Goal: Task Accomplishment & Management: Manage account settings

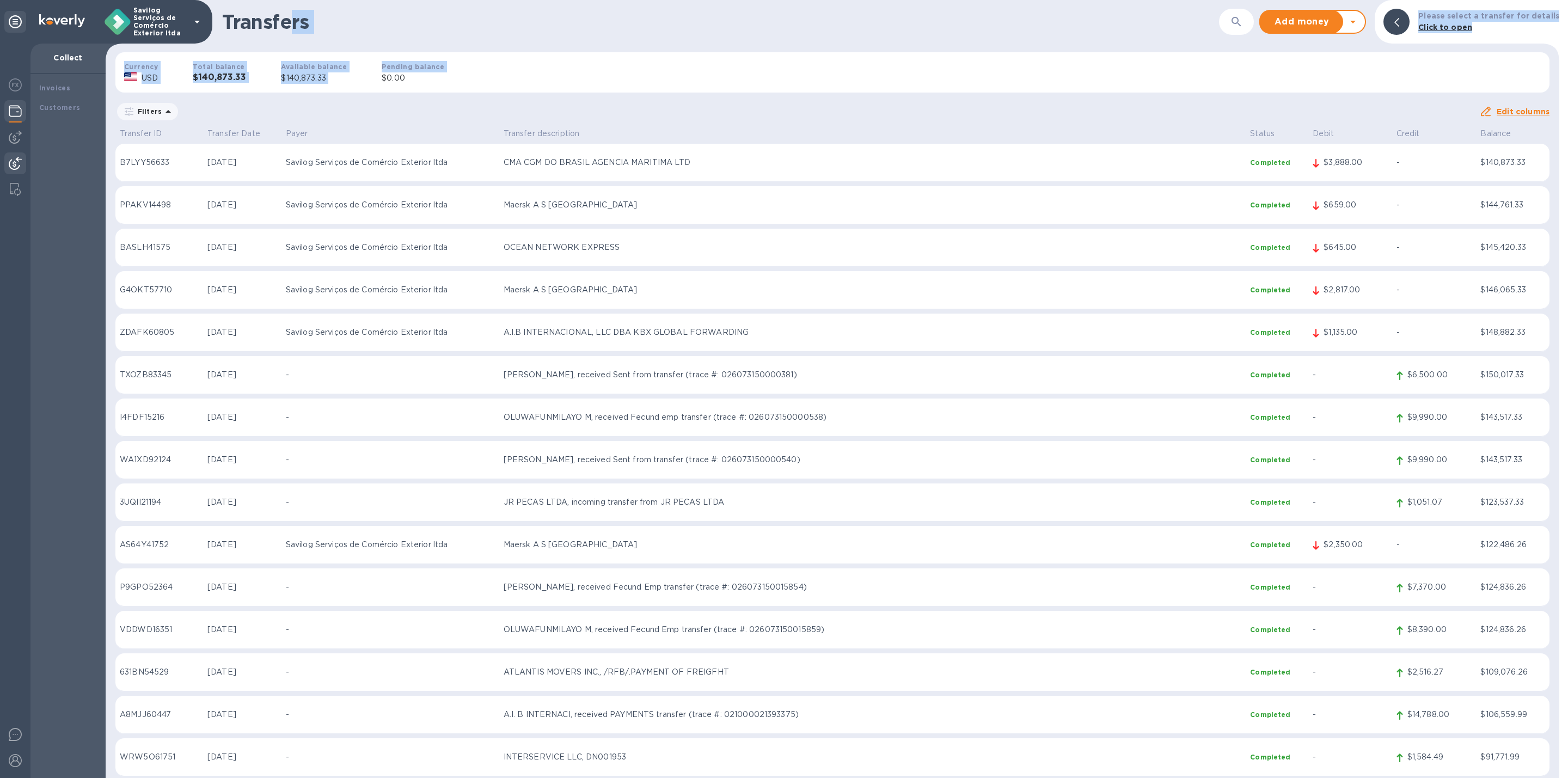
drag, startPoint x: 295, startPoint y: 18, endPoint x: 379, endPoint y: 73, distance: 100.4
click at [379, 73] on div "Transfers ​ Add money Withdraw money Please select a transfer for details Click…" at bounding box center [832, 389] width 1454 height 778
click at [248, 36] on div "Transfers ​ Add money Withdraw money Please select a transfer for details Click…" at bounding box center [832, 21] width 1454 height 44
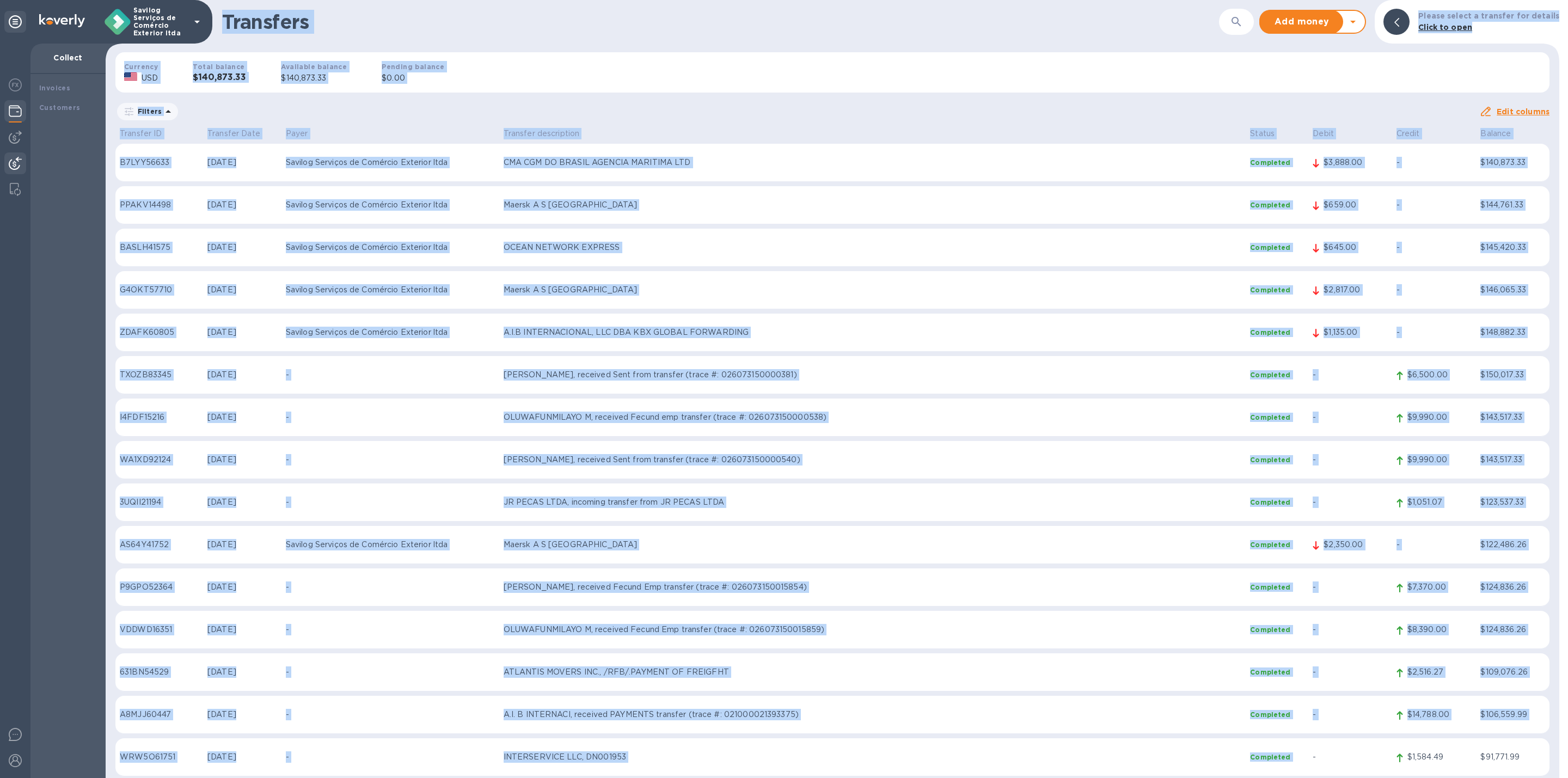
drag, startPoint x: 219, startPoint y: 16, endPoint x: 1301, endPoint y: 741, distance: 1302.4
click at [1304, 746] on div "Transfers ​ Add money Withdraw money Please select a transfer for details Click…" at bounding box center [832, 389] width 1454 height 778
click at [519, 94] on div "Currency USD Total balance $140,873.33 Available balance $140,873.33 Pending ba…" at bounding box center [833, 72] width 1452 height 58
drag, startPoint x: 204, startPoint y: 2, endPoint x: 1521, endPoint y: 749, distance: 1514.1
click at [1523, 750] on div "Transfers ​ Add money Withdraw money Please select a transfer for details Click…" at bounding box center [832, 389] width 1454 height 778
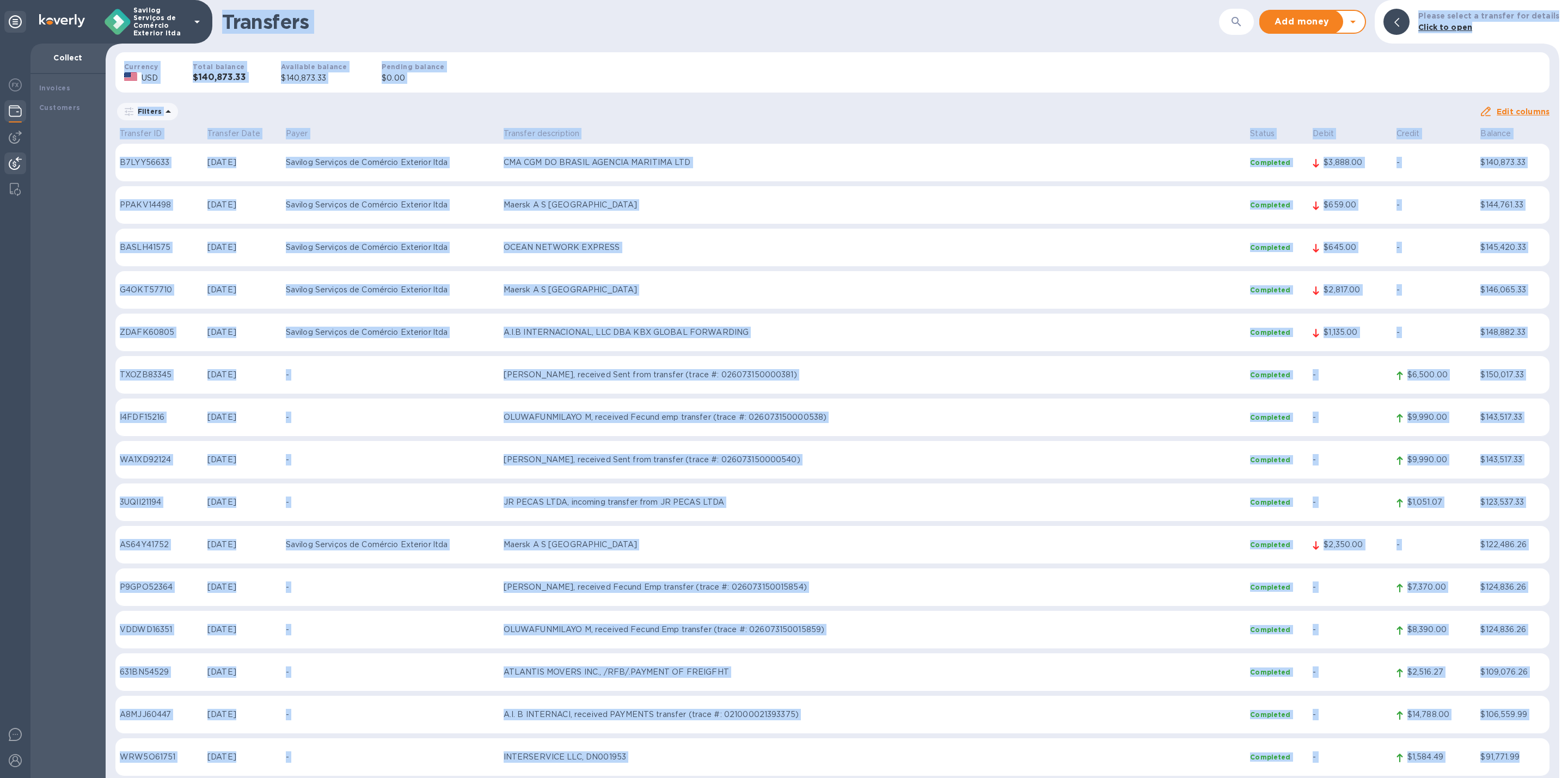
click at [569, 58] on div "Currency USD Total balance $140,873.33 Available balance $140,873.33 Pending ba…" at bounding box center [833, 72] width 1452 height 58
